Goal: Information Seeking & Learning: Learn about a topic

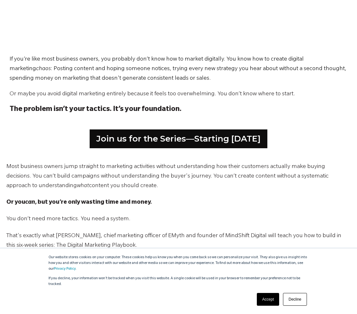
scroll to position [351, 0]
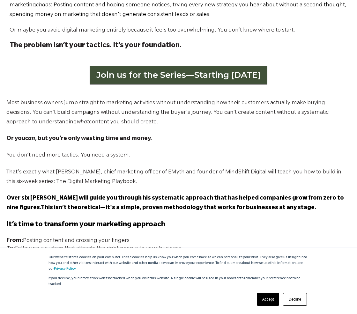
click at [159, 73] on link "Join us for the Series—Starting September 2" at bounding box center [179, 75] width 178 height 18
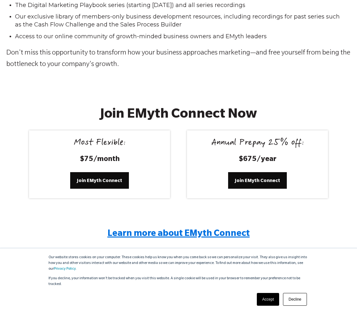
scroll to position [1167, 0]
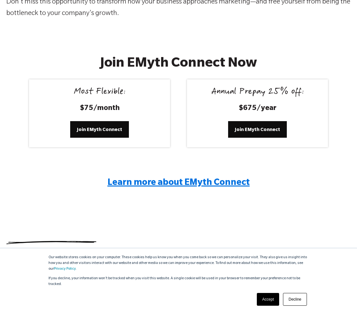
click at [165, 181] on span "Learn more about EMyth Connect" at bounding box center [178, 184] width 142 height 10
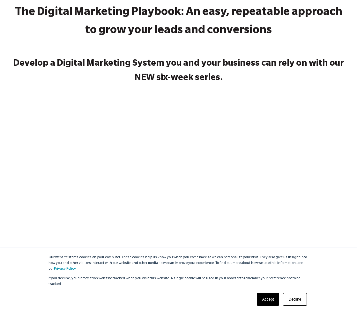
scroll to position [0, 0]
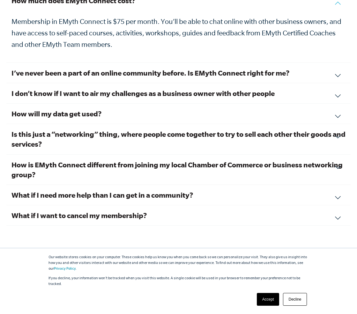
scroll to position [2264, 0]
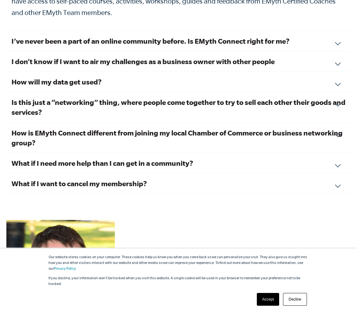
click at [337, 186] on div "What if I want to cancel my membership? We hope you feel the value of your conn…" at bounding box center [178, 183] width 344 height 20
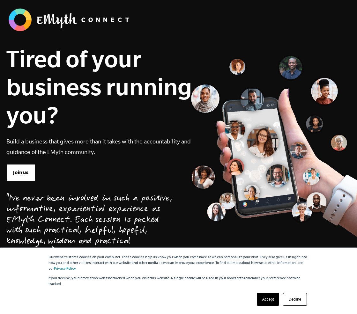
scroll to position [0, 0]
